Goal: Check status: Check status

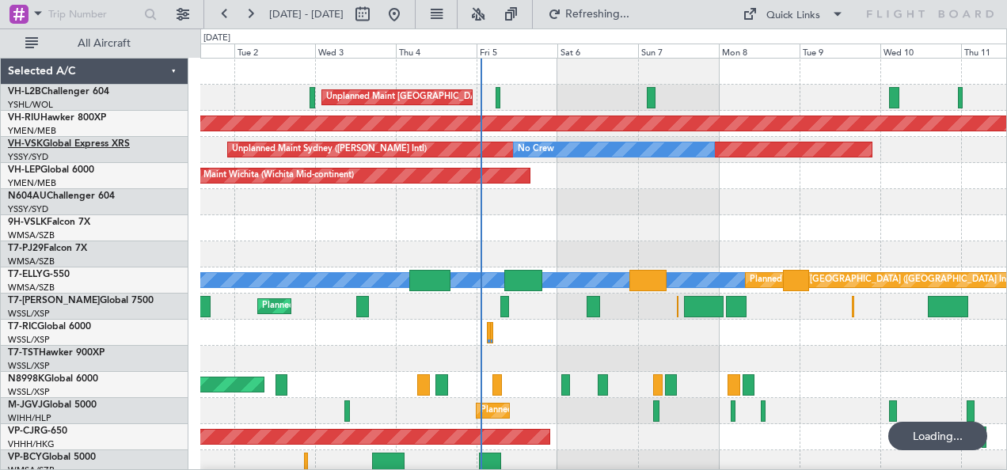
click at [48, 144] on link "VH-VSK Global Express XRS" at bounding box center [69, 144] width 122 height 10
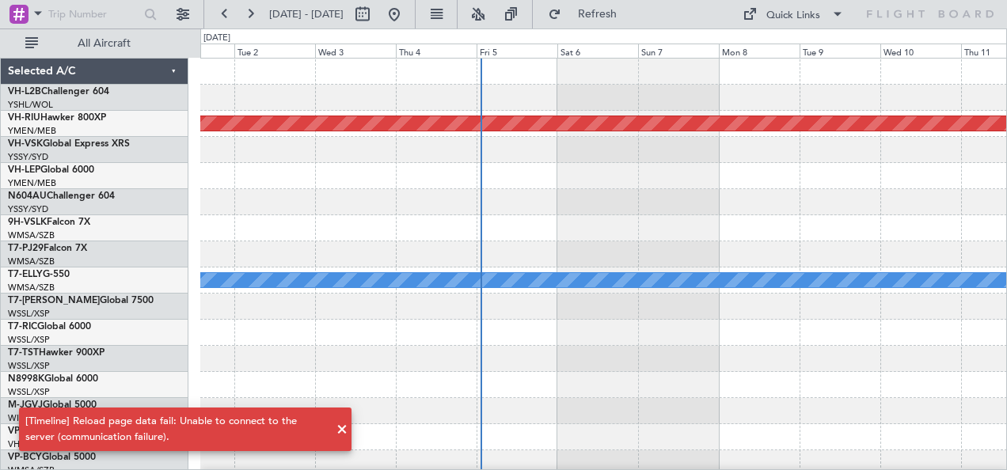
click at [344, 432] on span at bounding box center [342, 429] width 19 height 19
